Goal: Obtain resource: Obtain resource

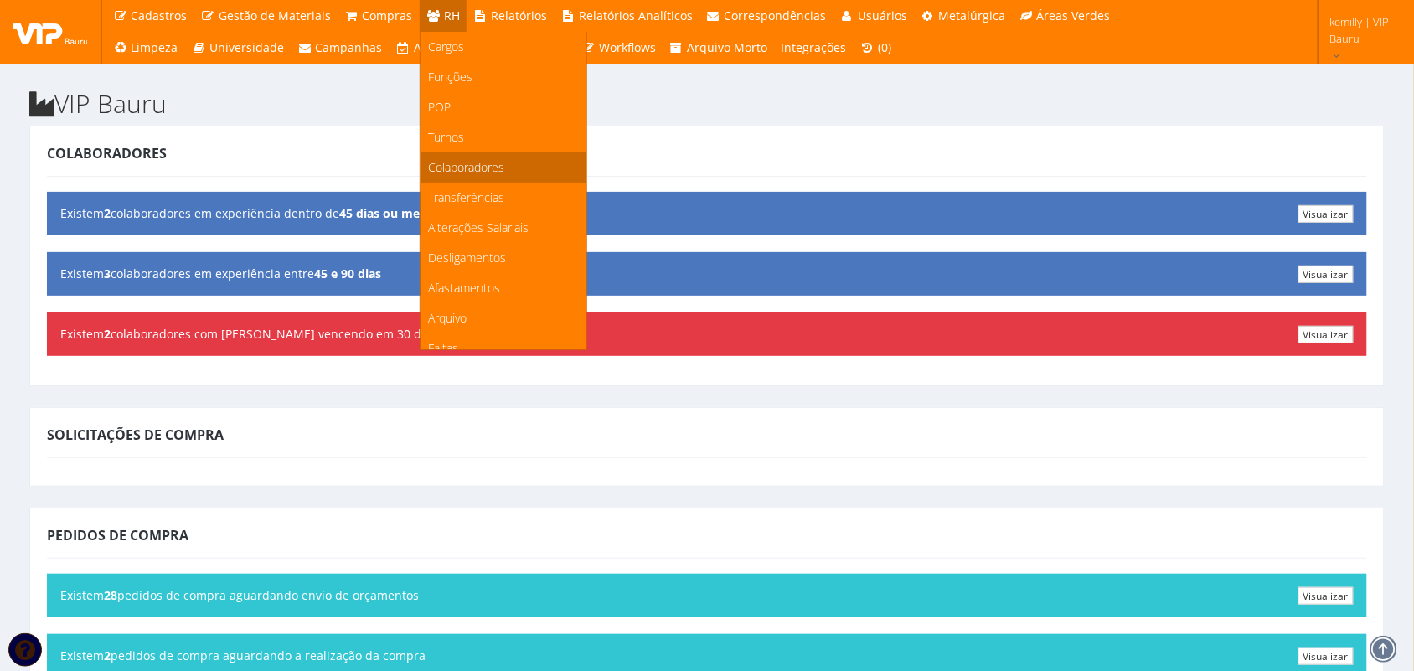
click at [486, 166] on span "Colaboradores" at bounding box center [467, 167] width 76 height 16
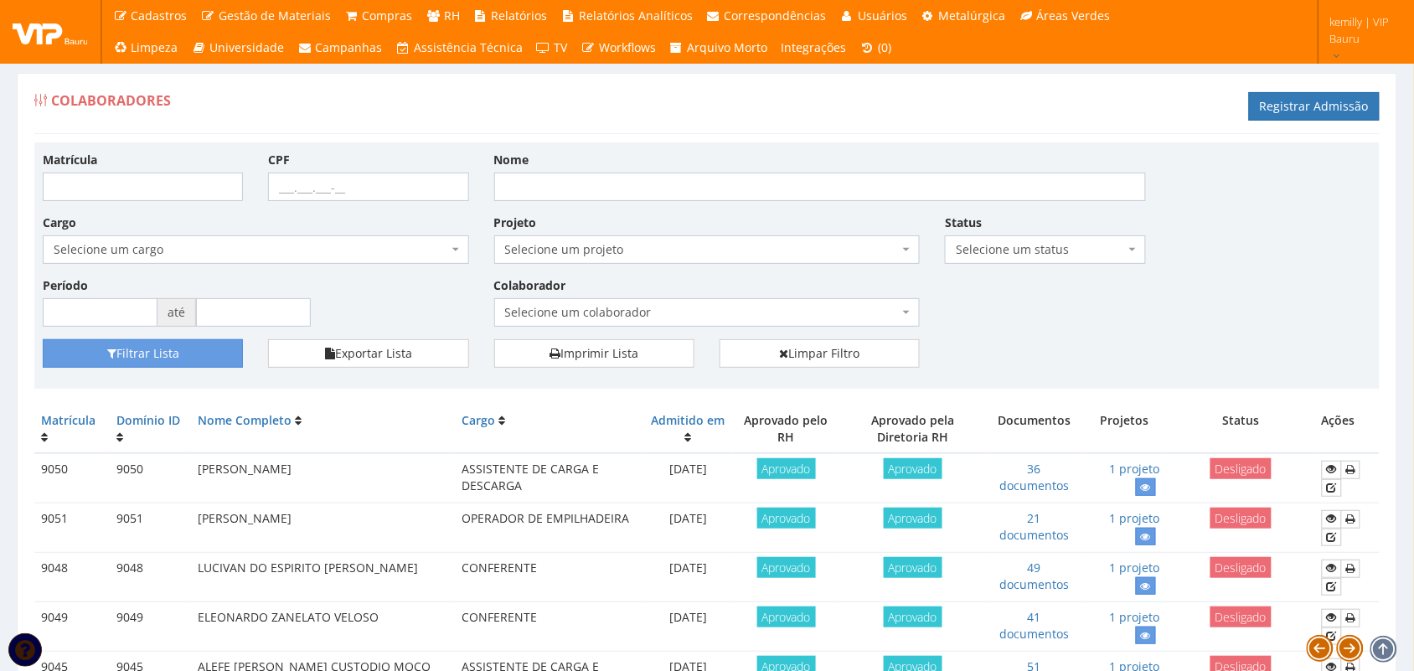
click at [672, 313] on span "Selecione um colaborador" at bounding box center [702, 312] width 395 height 17
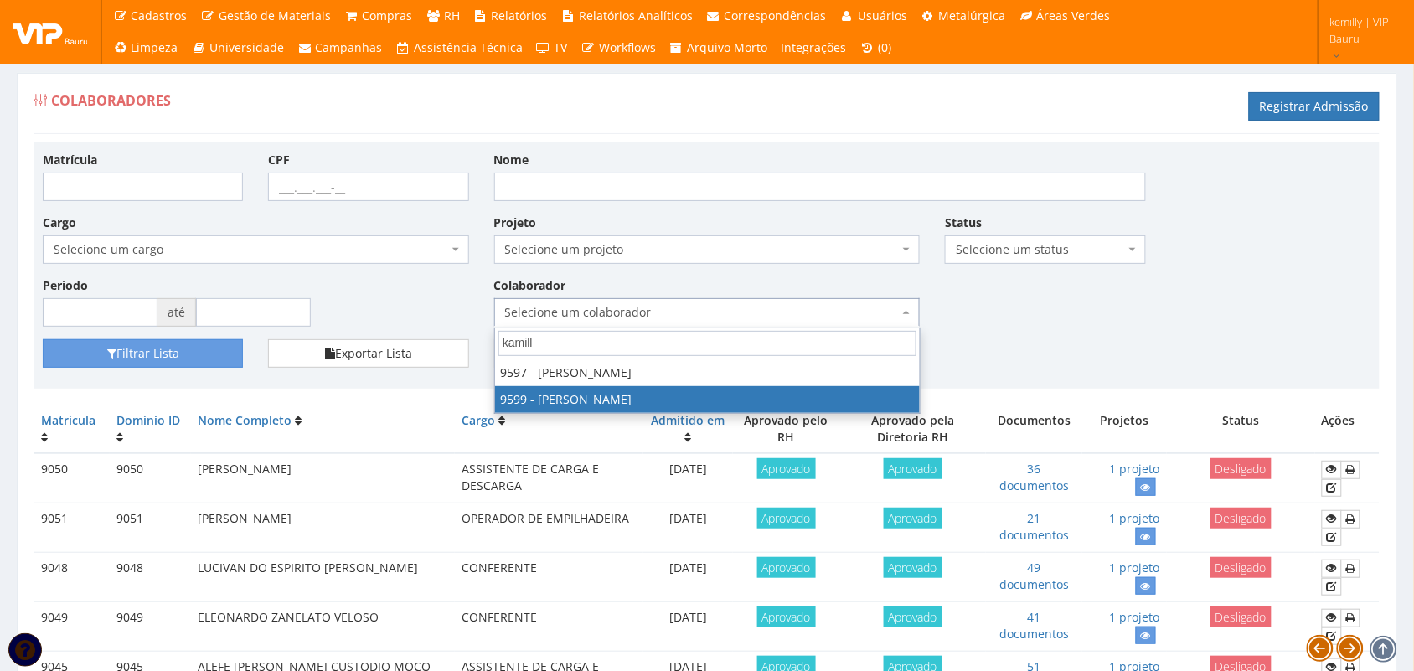
type input "kamill"
select select "3780"
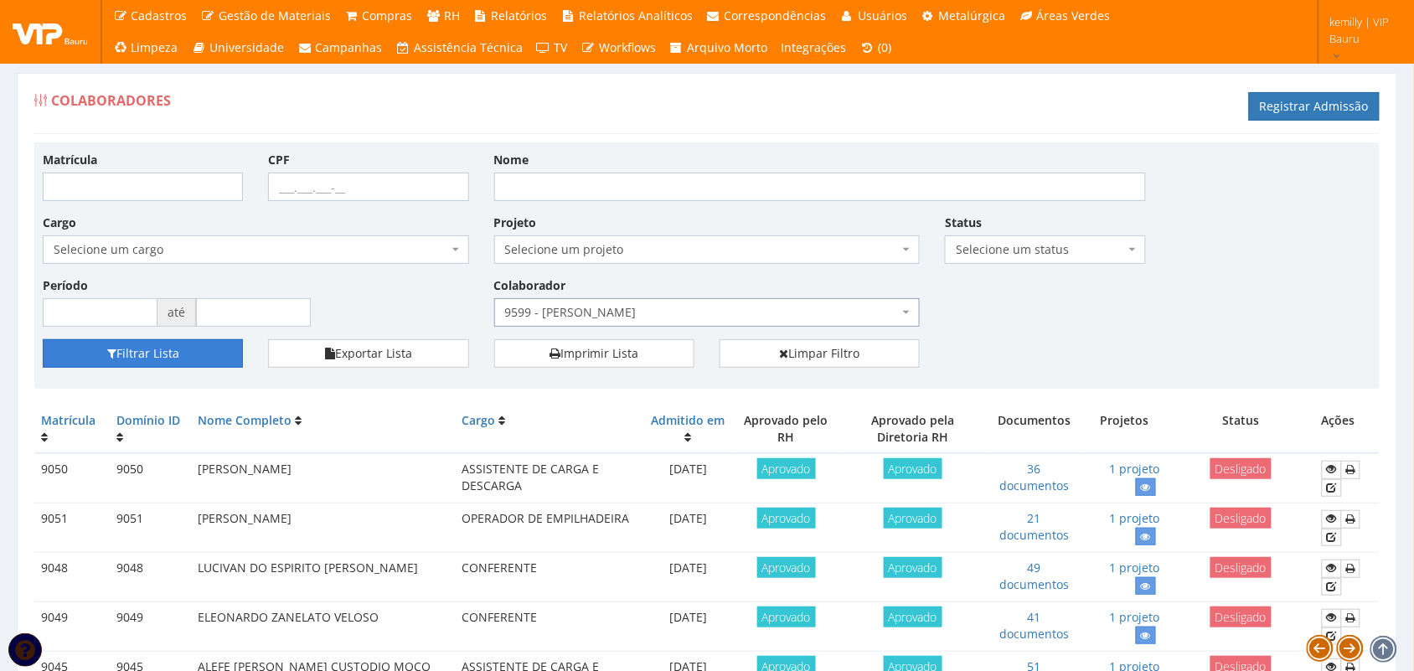
click at [186, 357] on button "Filtrar Lista" at bounding box center [143, 353] width 200 height 28
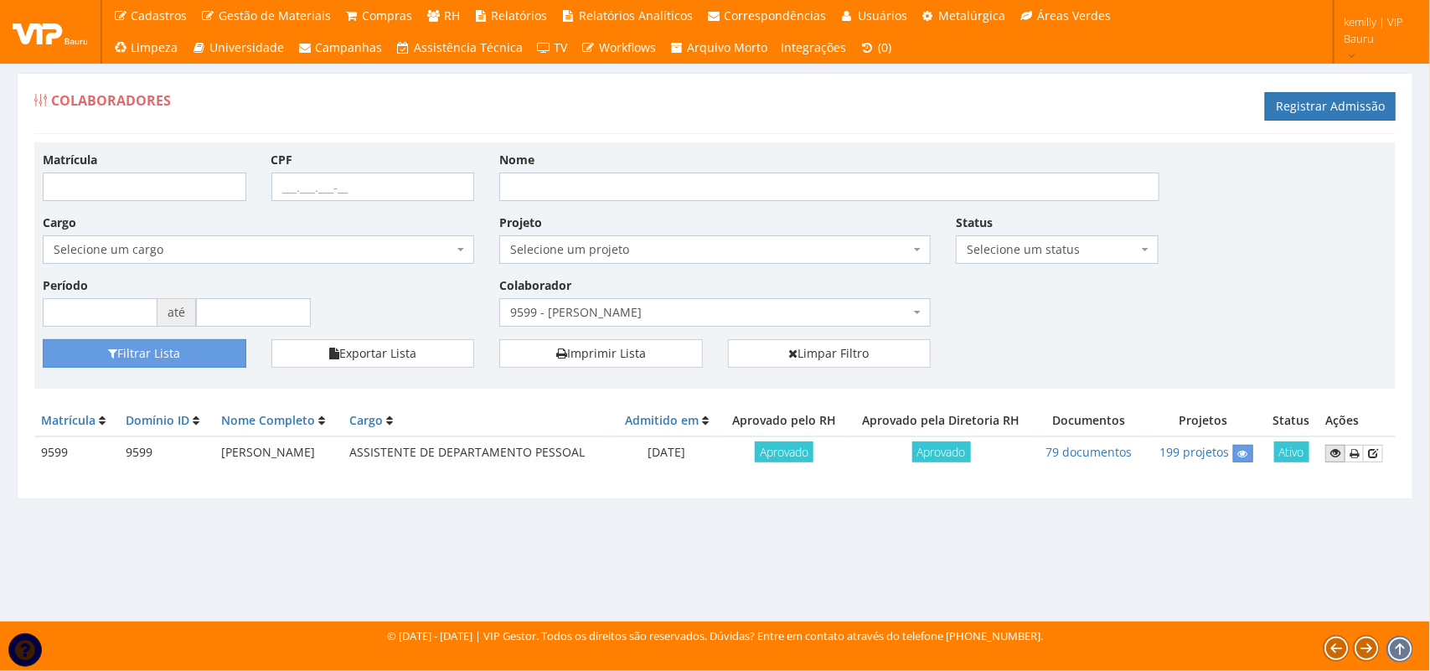
click at [1335, 461] on link at bounding box center [1335, 454] width 20 height 18
click at [1112, 451] on link "79 documentos" at bounding box center [1089, 452] width 86 height 16
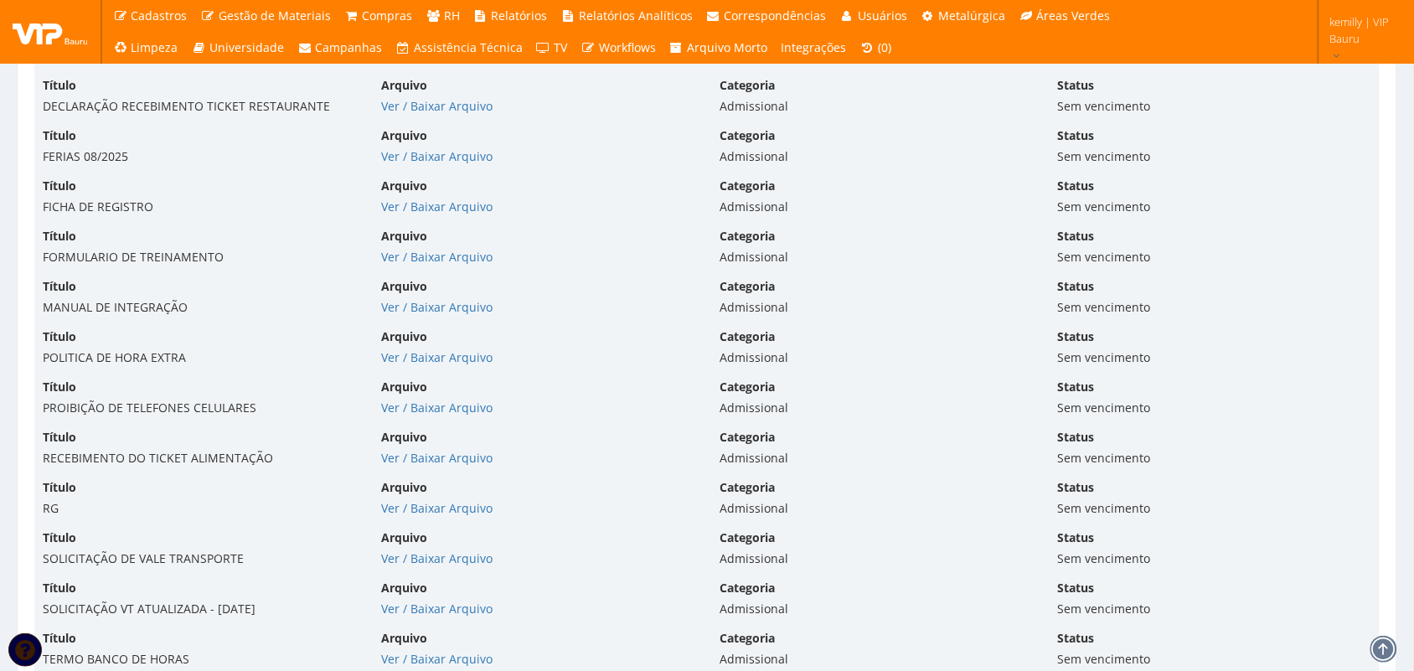
scroll to position [9175, 0]
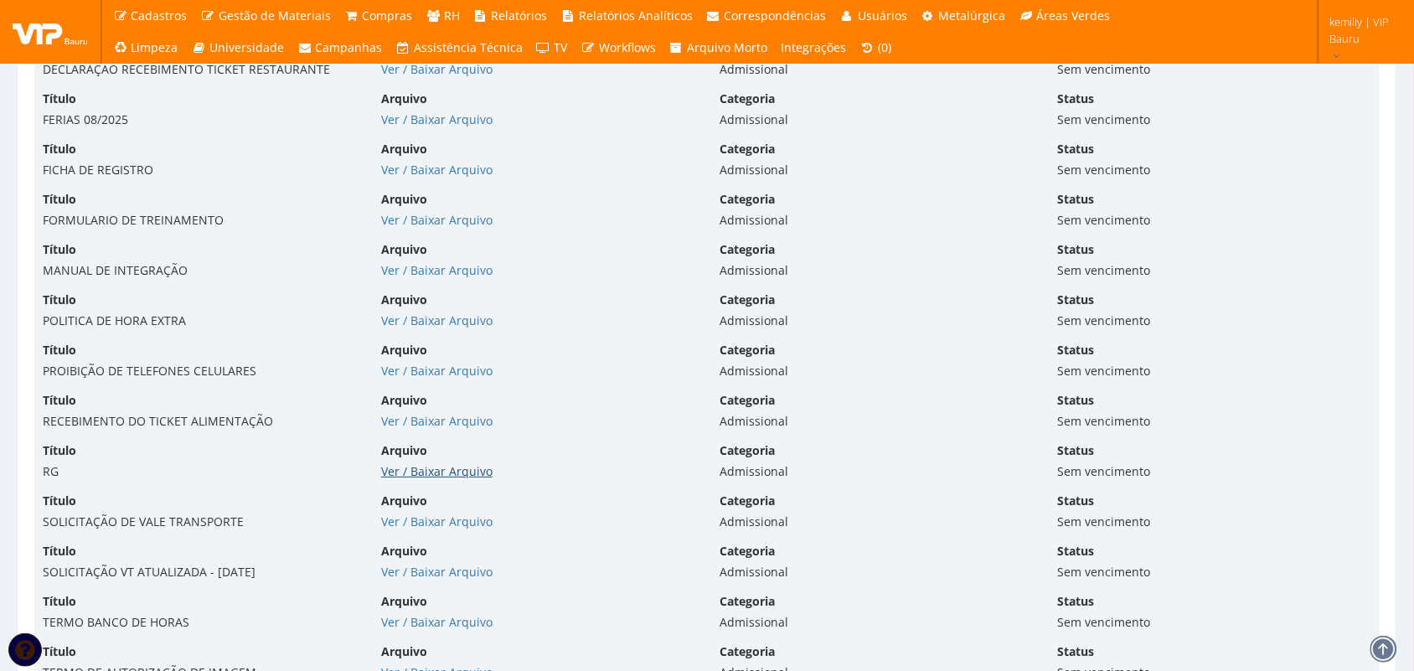
click at [392, 479] on link "Ver / Baixar Arquivo" at bounding box center [436, 471] width 111 height 16
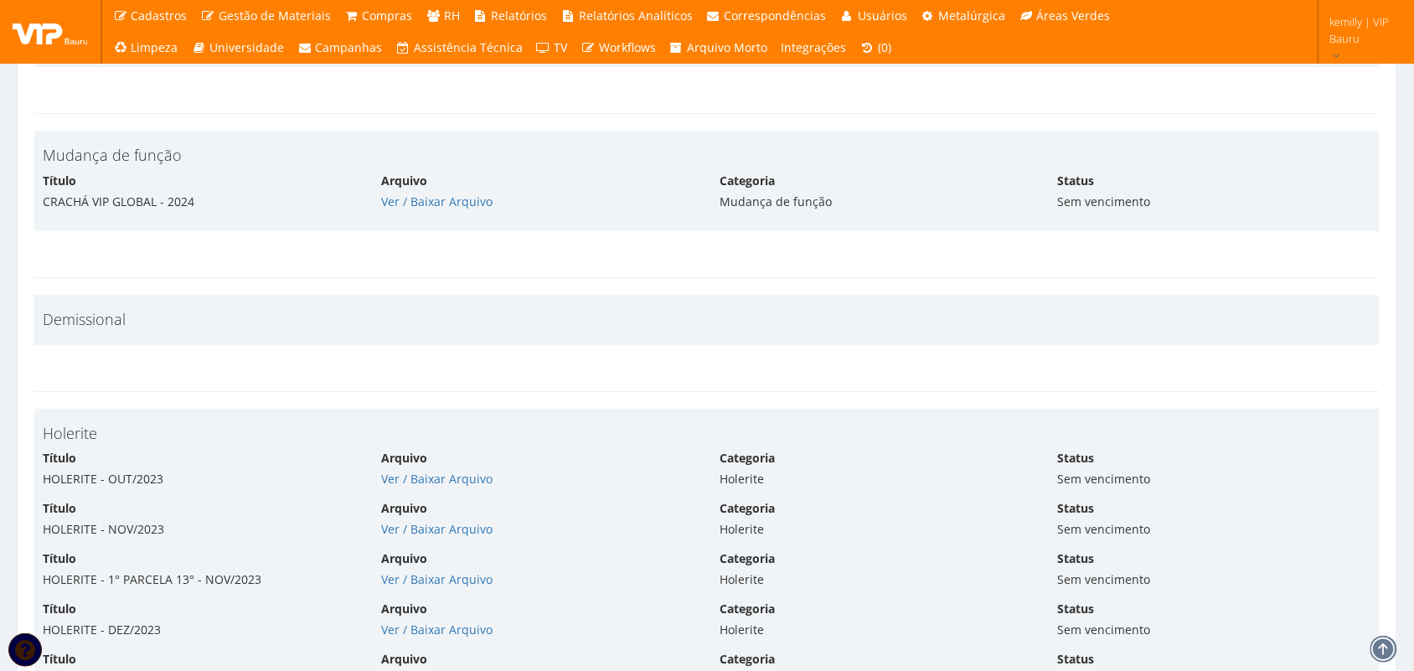
scroll to position [11479, 0]
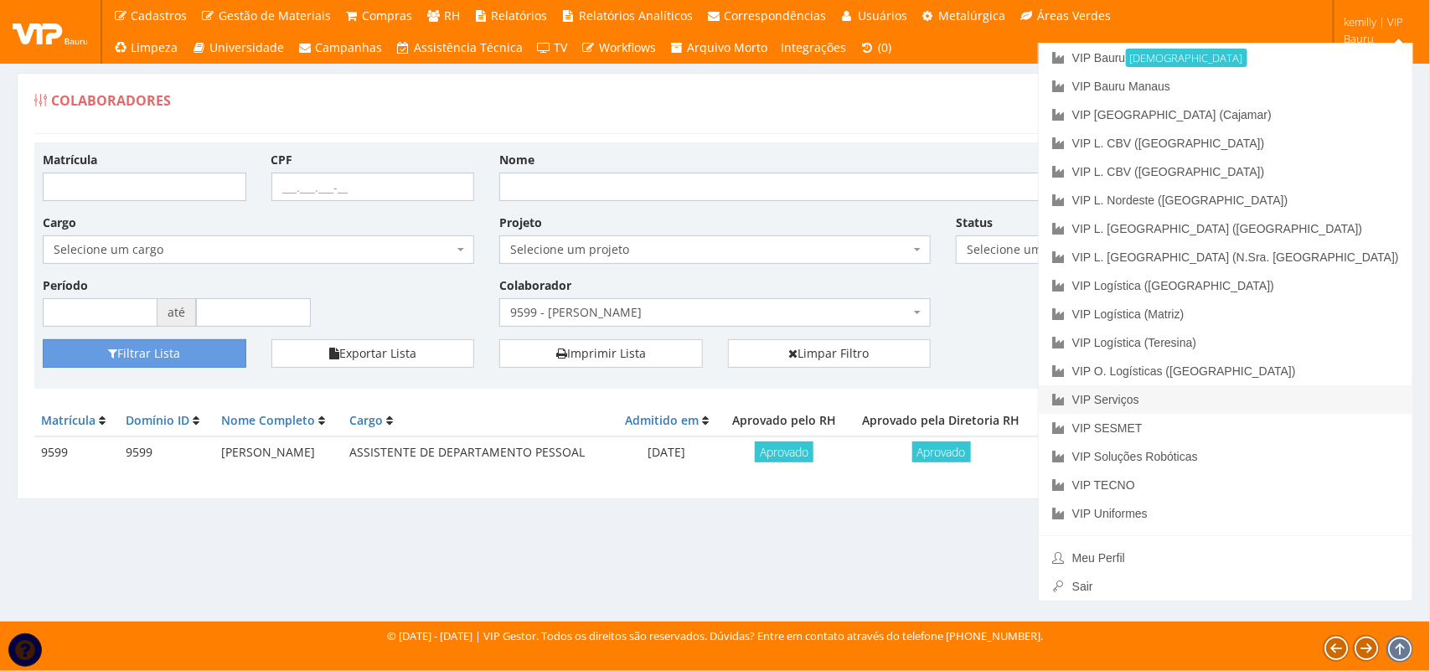
click at [1310, 405] on link "VIP Serviços" at bounding box center [1226, 399] width 374 height 28
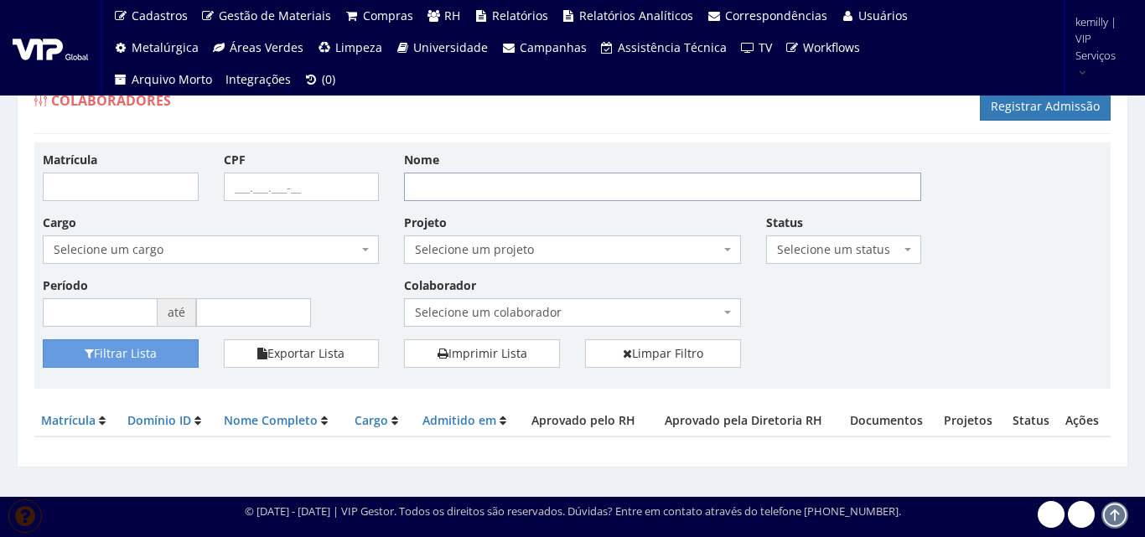
click at [488, 181] on input "Nome" at bounding box center [662, 187] width 517 height 28
type input "l"
type input "kamilly"
click at [43, 339] on button "Filtrar Lista" at bounding box center [121, 353] width 156 height 28
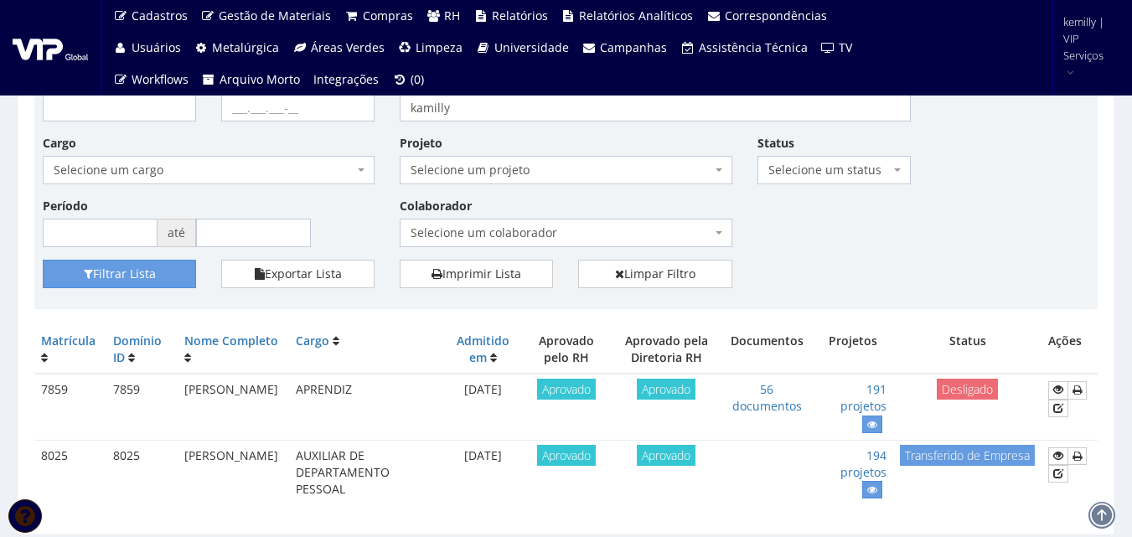
scroll to position [135, 0]
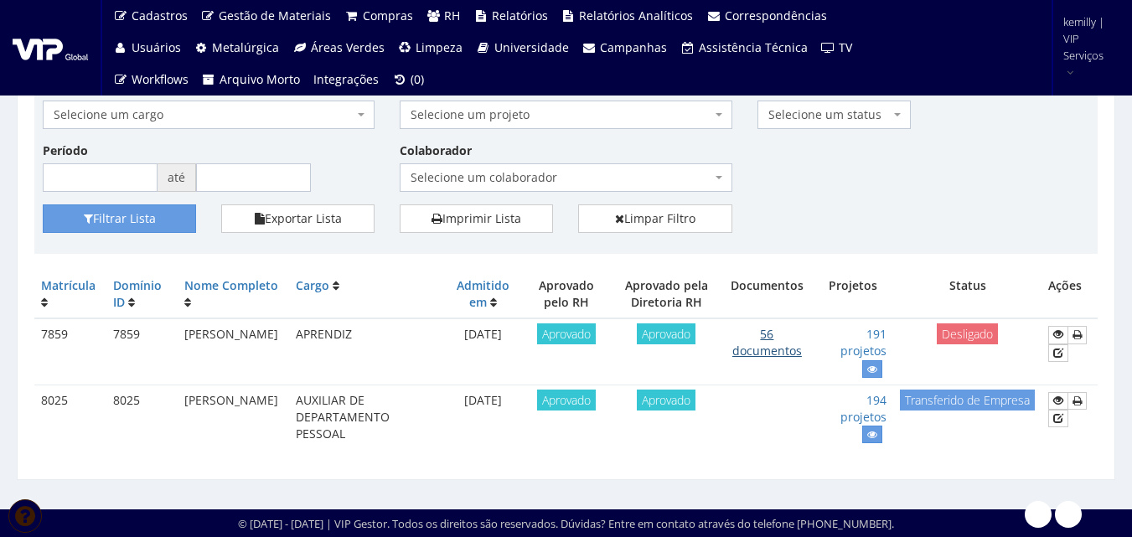
click at [785, 352] on link "56 documentos" at bounding box center [767, 342] width 70 height 33
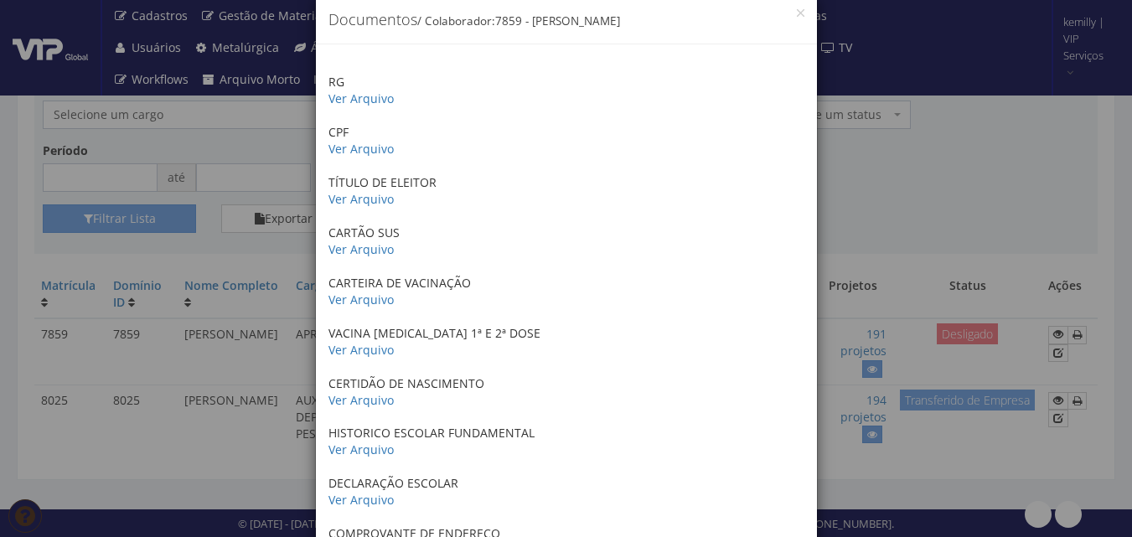
scroll to position [84, 0]
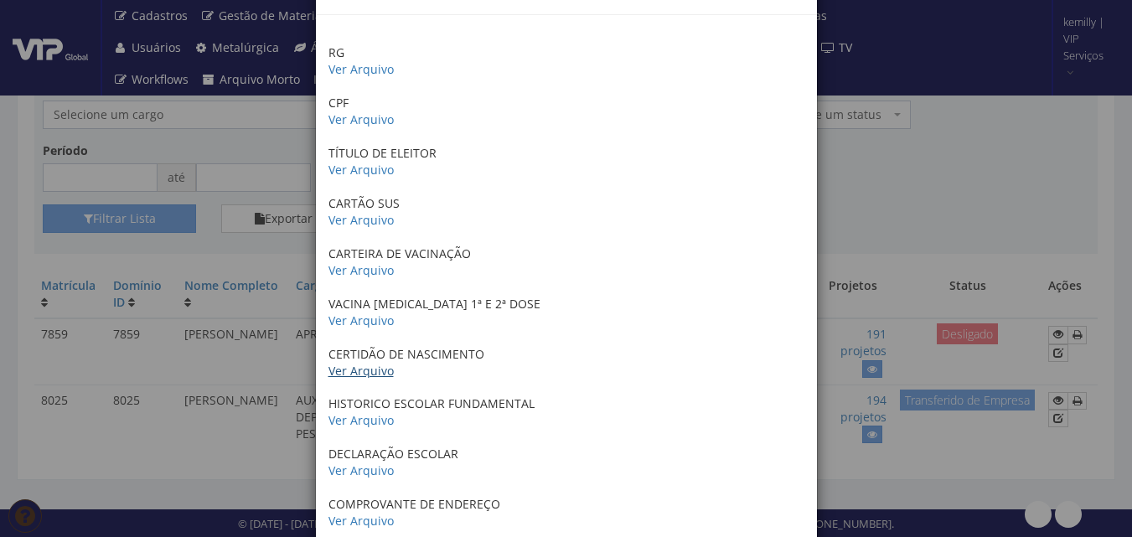
click at [371, 377] on link "Ver Arquivo" at bounding box center [360, 371] width 65 height 16
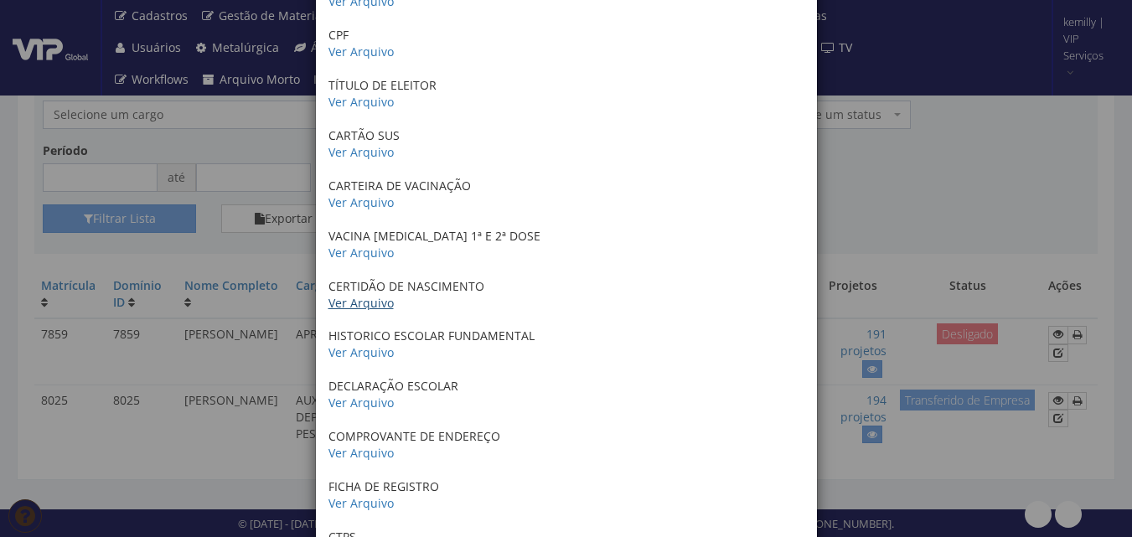
scroll to position [0, 0]
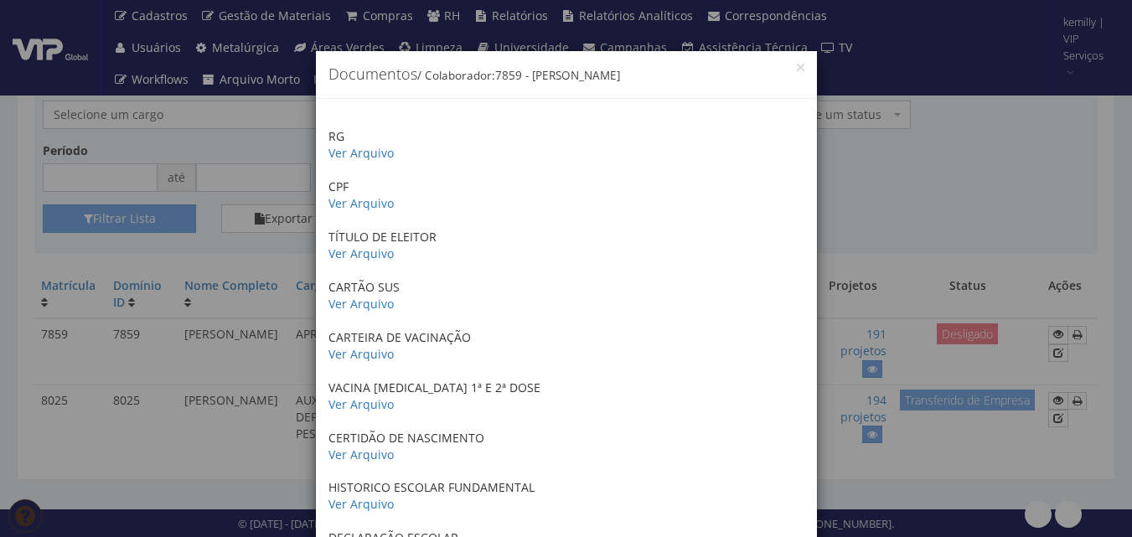
click at [880, 236] on div "× Documentos / Colaborador: 7859 - [PERSON_NAME] RG Ver Arquivo CPF Ver Arquivo…" at bounding box center [566, 268] width 1132 height 537
